Goal: Transaction & Acquisition: Purchase product/service

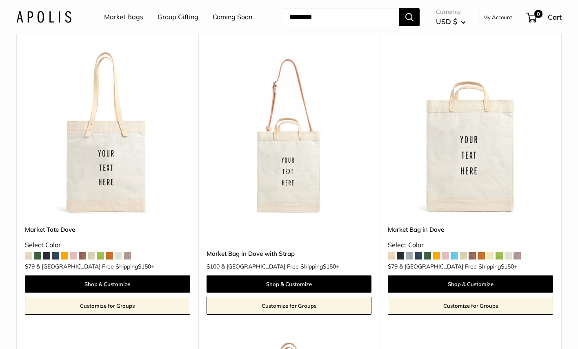
scroll to position [86, 0]
click at [0, 0] on img at bounding box center [0, 0] width 0 height 0
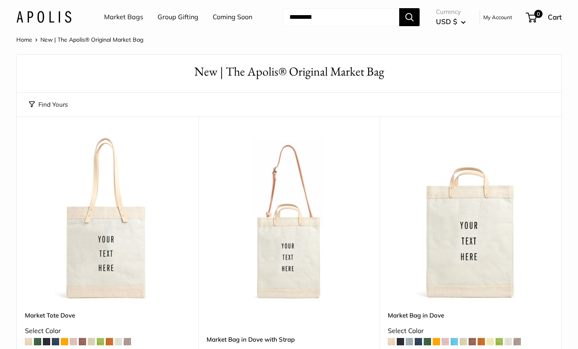
scroll to position [0, 0]
click at [0, 0] on img at bounding box center [0, 0] width 0 height 0
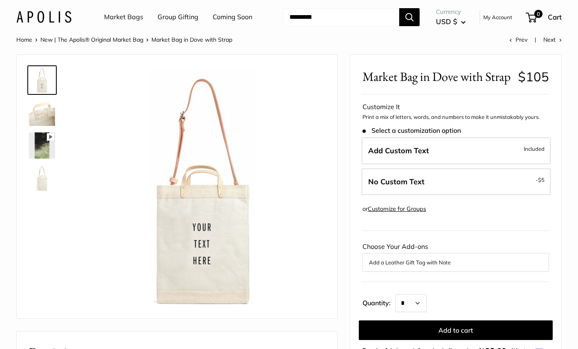
click at [49, 112] on img at bounding box center [42, 113] width 26 height 26
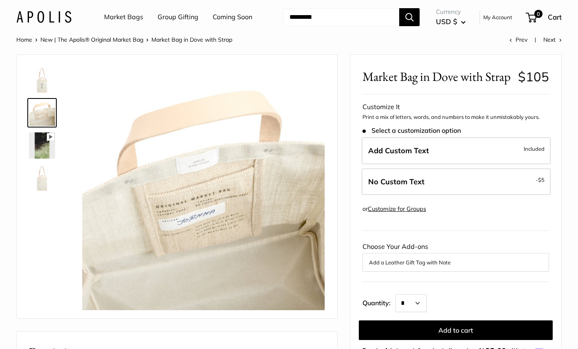
click at [46, 131] on link at bounding box center [41, 145] width 29 height 29
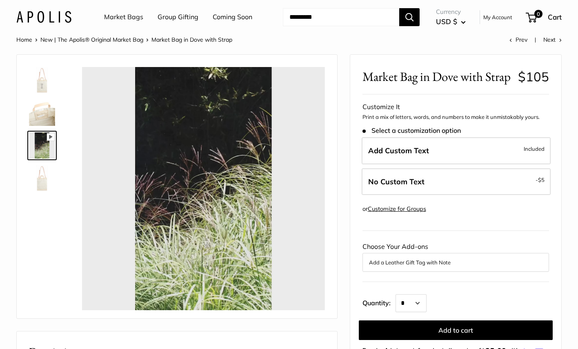
click at [46, 175] on img at bounding box center [42, 178] width 26 height 26
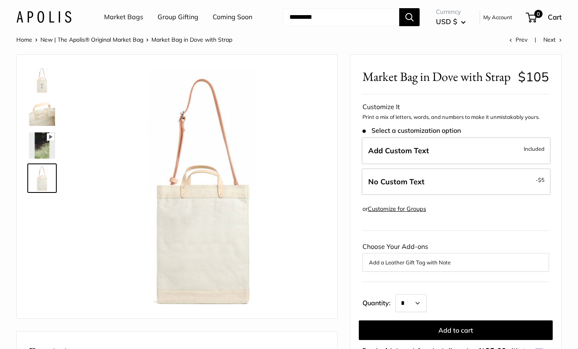
type input "****"
click at [40, 78] on img at bounding box center [42, 80] width 26 height 26
click at [40, 184] on img at bounding box center [42, 178] width 26 height 26
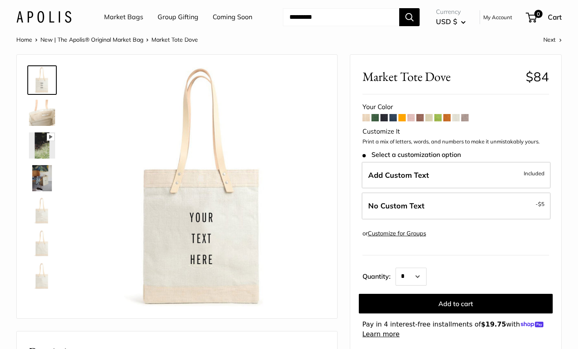
click at [34, 119] on img at bounding box center [42, 113] width 26 height 26
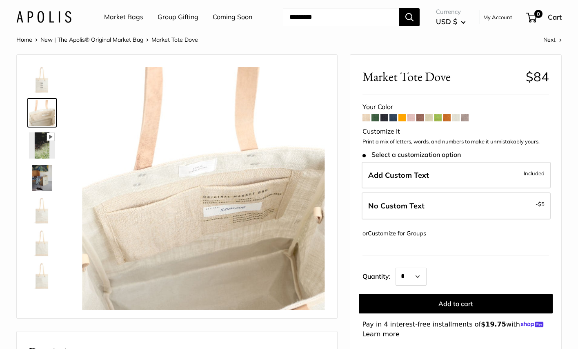
click at [42, 183] on img at bounding box center [42, 178] width 26 height 26
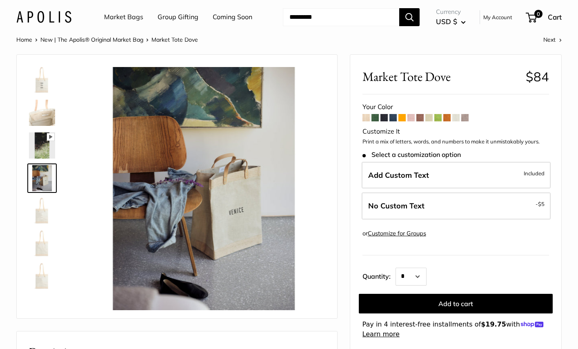
click at [44, 213] on img at bounding box center [42, 211] width 26 height 26
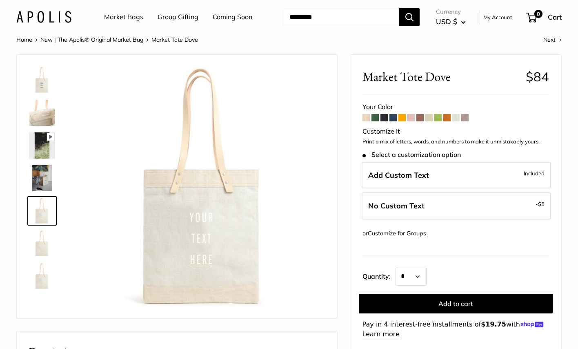
click at [47, 235] on img at bounding box center [42, 243] width 26 height 26
click at [50, 281] on img at bounding box center [42, 276] width 26 height 26
click at [384, 119] on span at bounding box center [384, 117] width 7 height 7
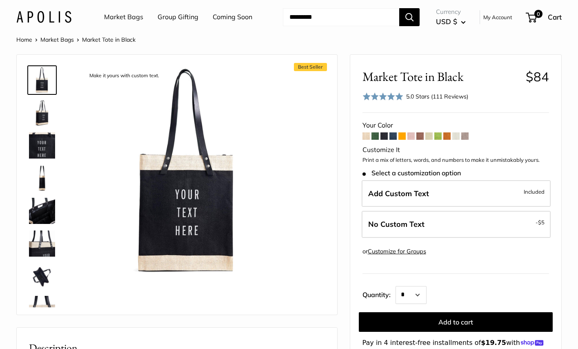
click at [466, 134] on span at bounding box center [465, 135] width 7 height 7
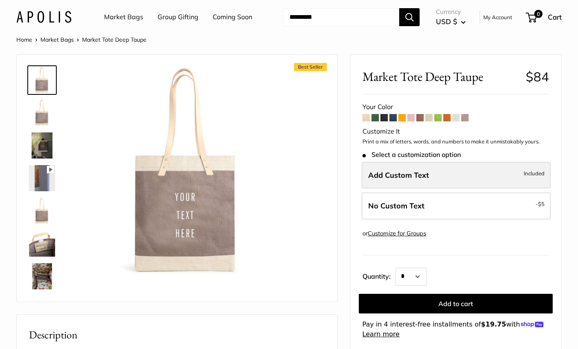
click at [412, 171] on span "Add Custom Text" at bounding box center [398, 174] width 61 height 9
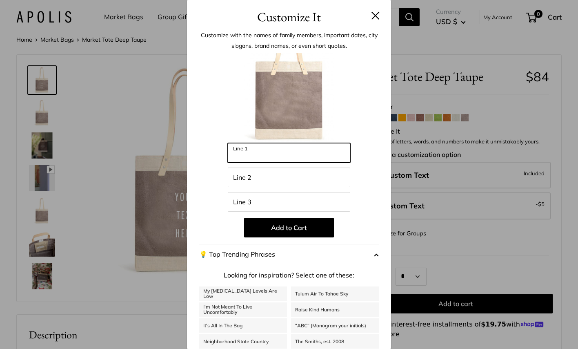
click at [288, 150] on input "Line 1" at bounding box center [289, 153] width 123 height 20
type input "**********"
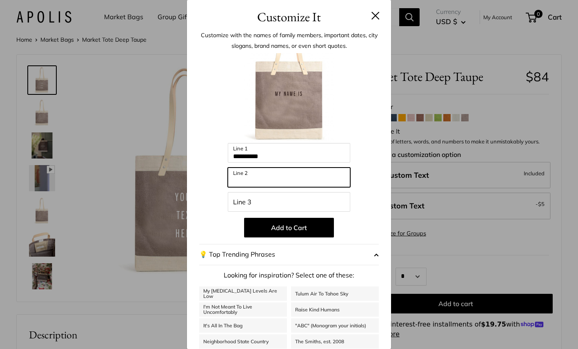
click at [272, 172] on input "Line 2" at bounding box center [289, 177] width 123 height 20
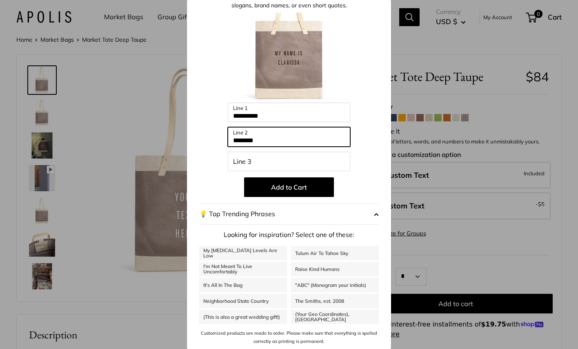
scroll to position [39, 0]
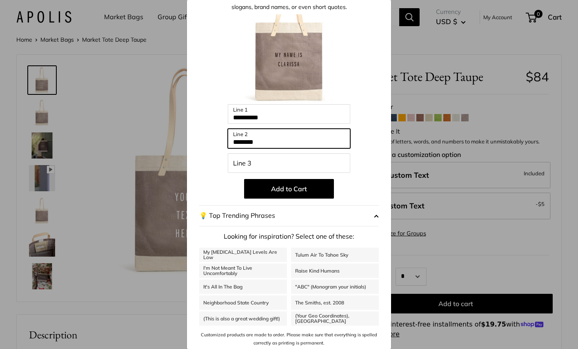
type input "********"
click at [142, 65] on div "**********" at bounding box center [289, 174] width 578 height 349
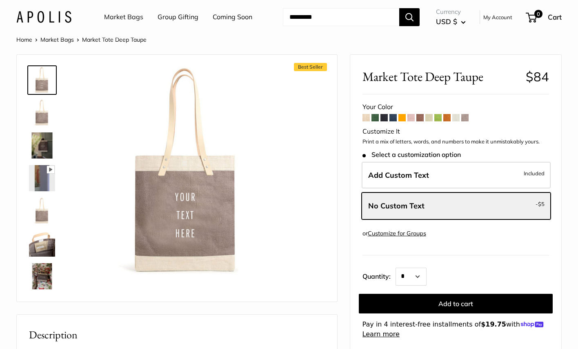
click at [55, 17] on img at bounding box center [43, 17] width 55 height 12
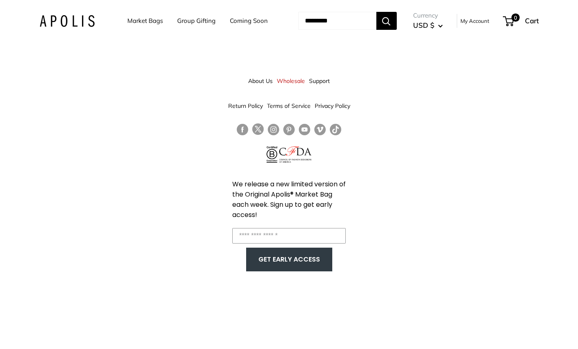
click at [145, 21] on link "Market Bags" at bounding box center [145, 20] width 36 height 11
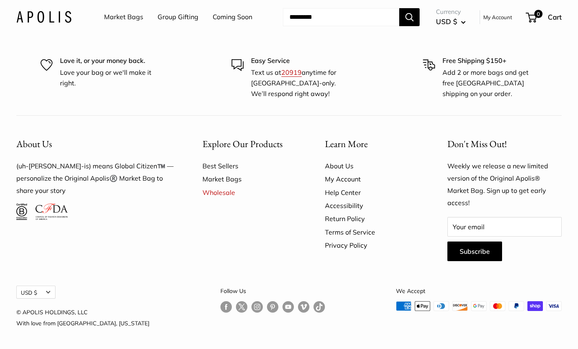
scroll to position [2283, 0]
click at [232, 167] on link "Best Sellers" at bounding box center [250, 165] width 94 height 13
